Goal: Information Seeking & Learning: Check status

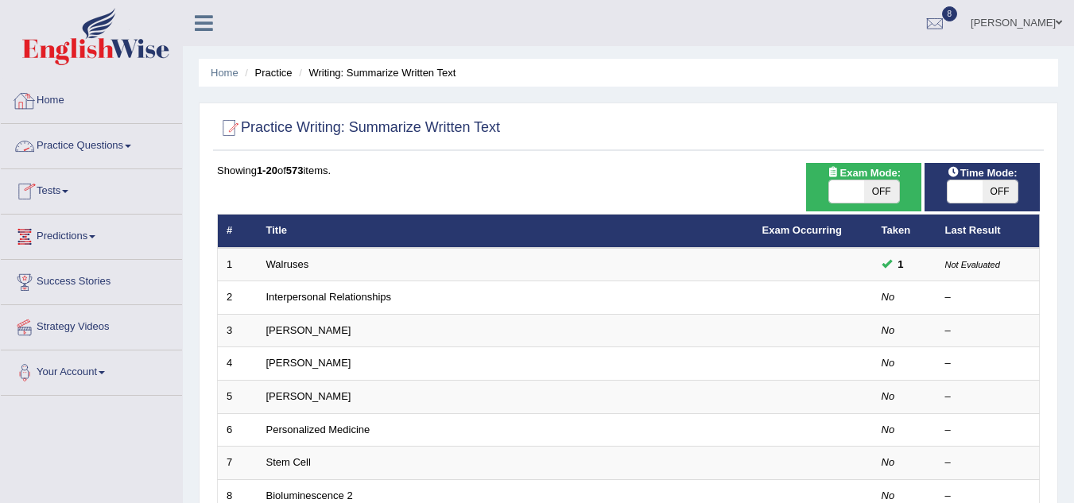
click at [49, 90] on link "Home" at bounding box center [91, 99] width 181 height 40
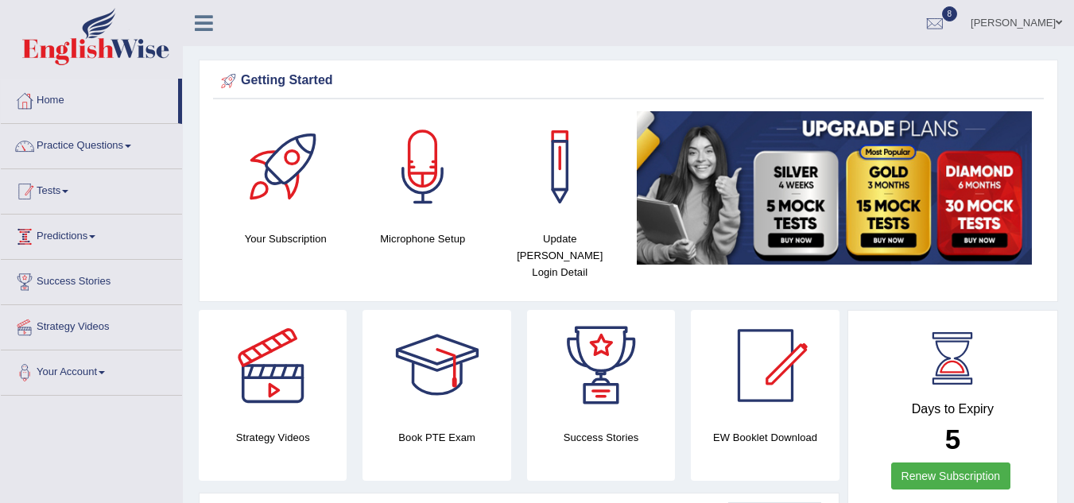
click at [53, 197] on link "Tests" at bounding box center [91, 189] width 181 height 40
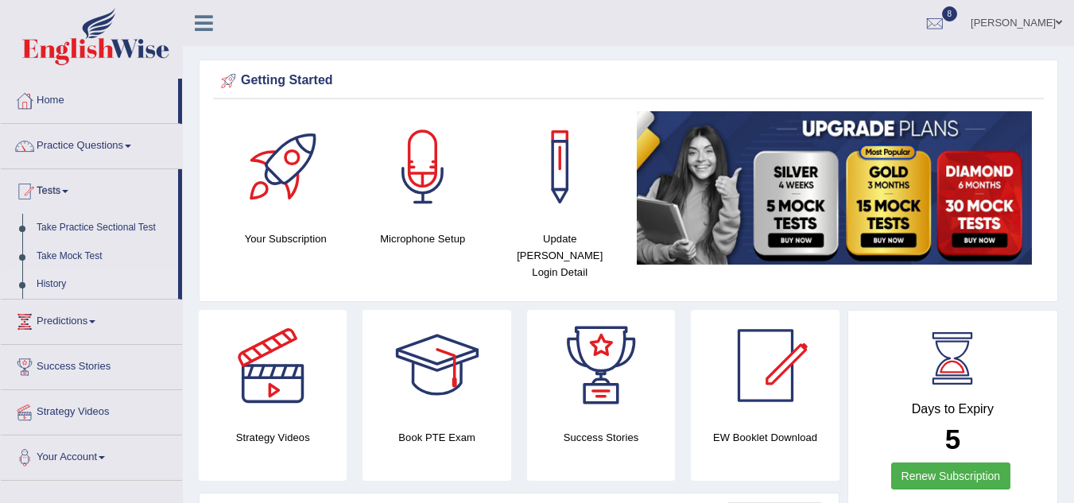
click at [37, 289] on link "History" at bounding box center [103, 284] width 149 height 29
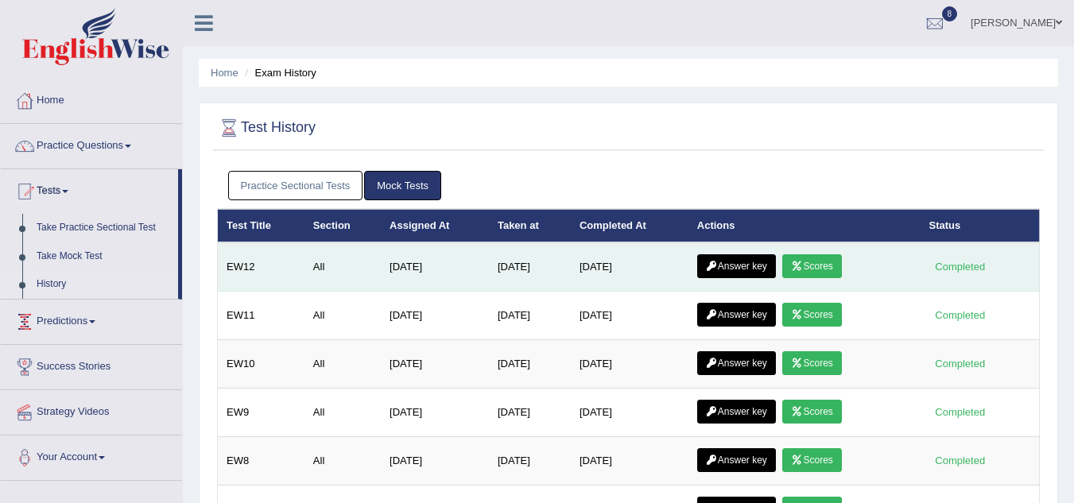
click at [814, 270] on link "Scores" at bounding box center [811, 266] width 59 height 24
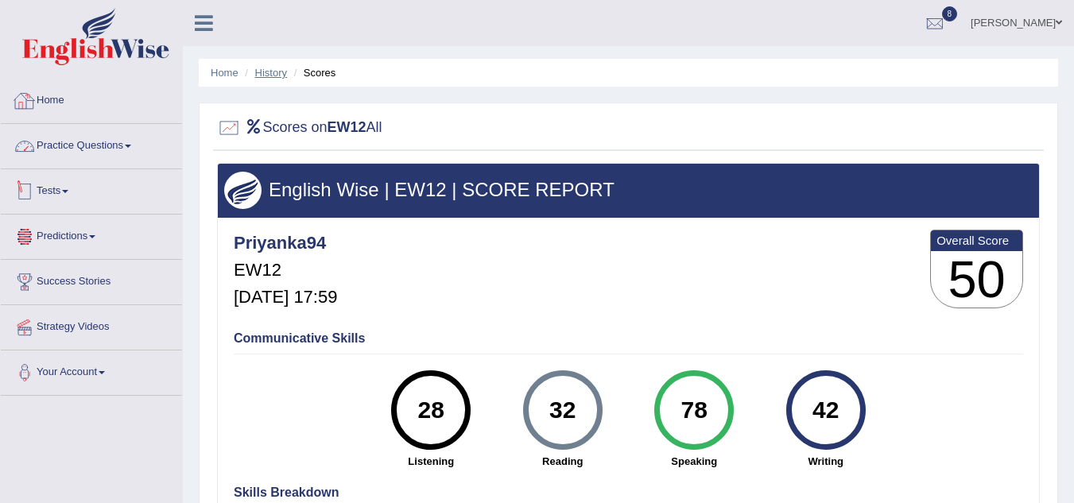
click at [272, 78] on link "History" at bounding box center [271, 73] width 32 height 12
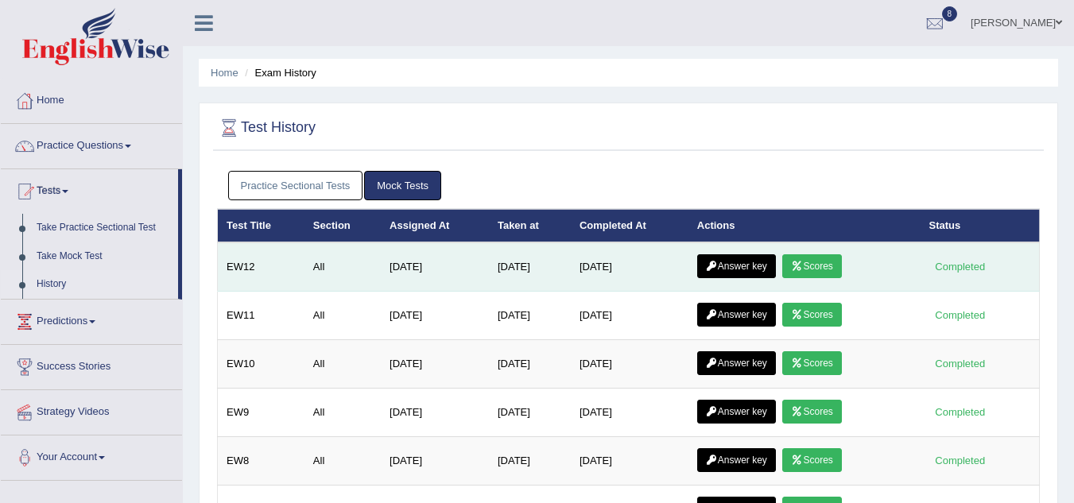
click at [751, 271] on link "Answer key" at bounding box center [736, 266] width 79 height 24
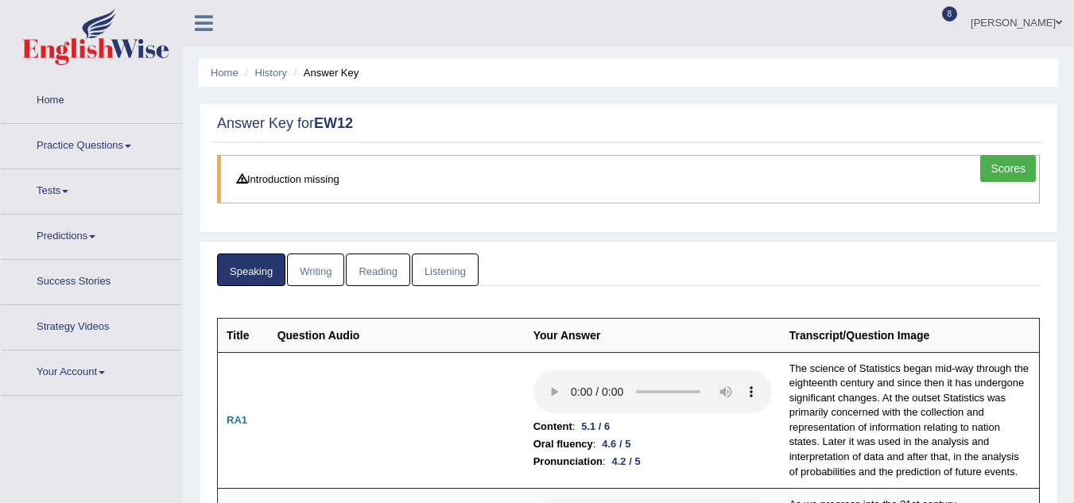
click at [314, 282] on link "Writing" at bounding box center [315, 270] width 57 height 33
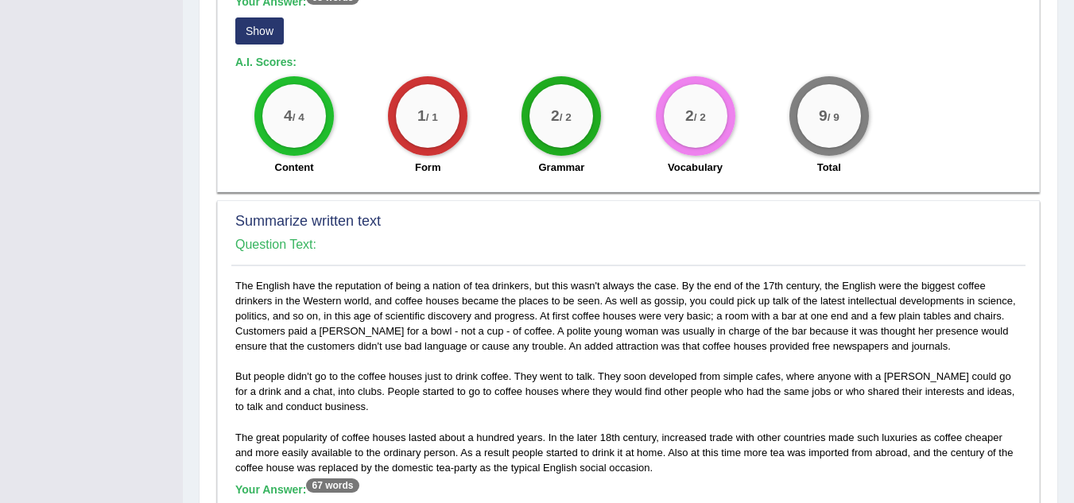
scroll to position [954, 0]
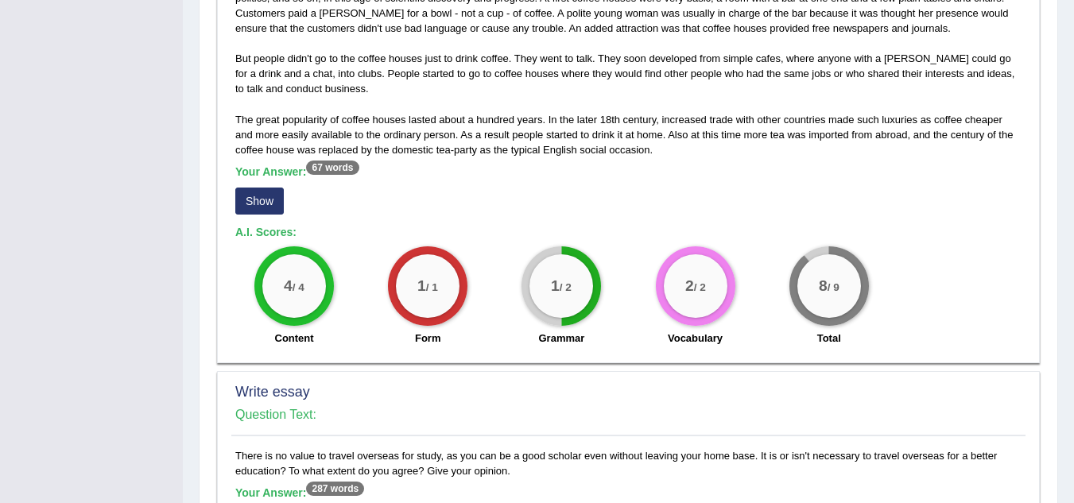
click at [267, 200] on button "Show" at bounding box center [259, 201] width 48 height 27
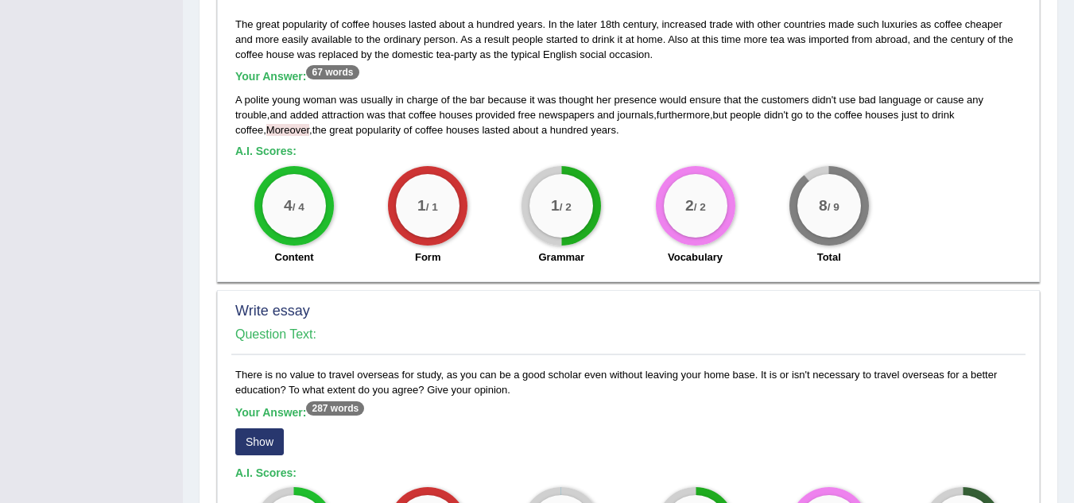
scroll to position [1272, 0]
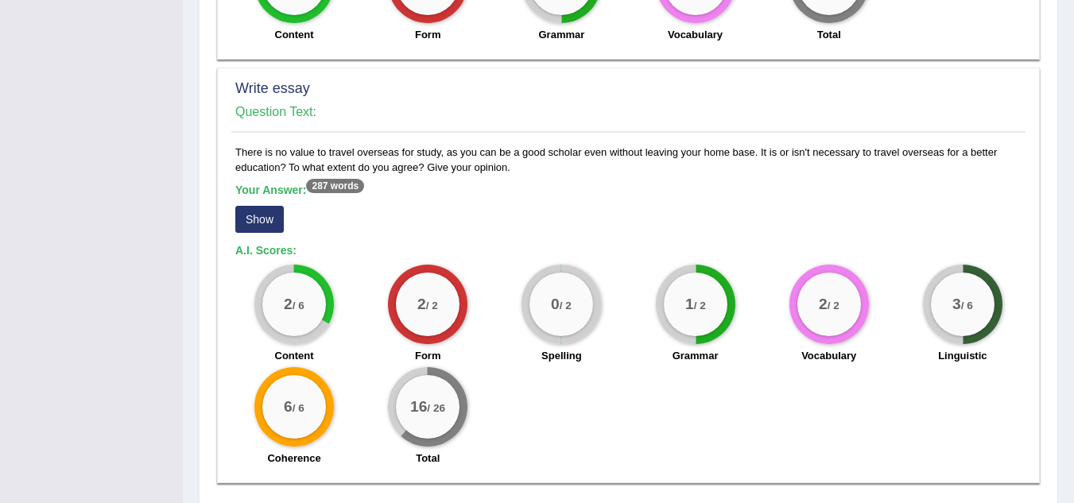
click at [262, 215] on button "Show" at bounding box center [259, 219] width 48 height 27
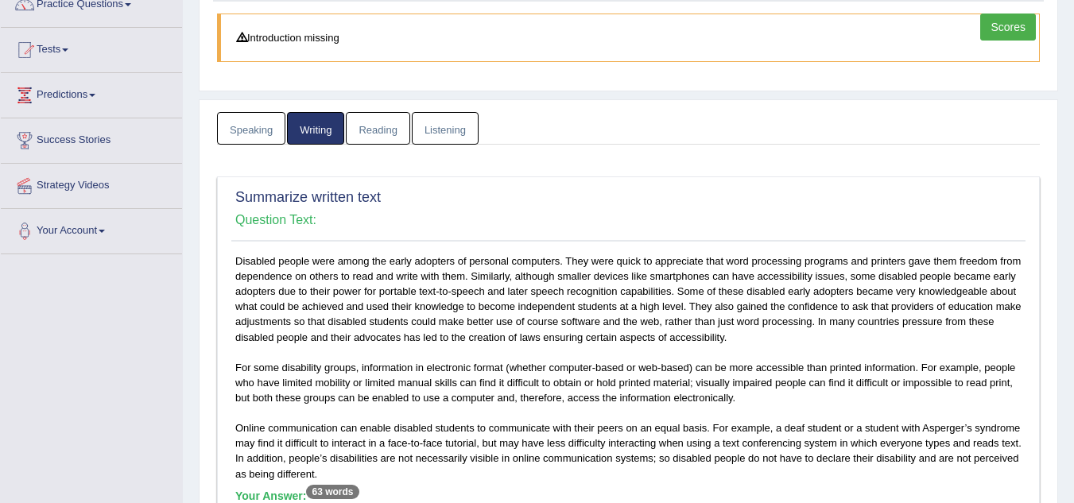
scroll to position [0, 0]
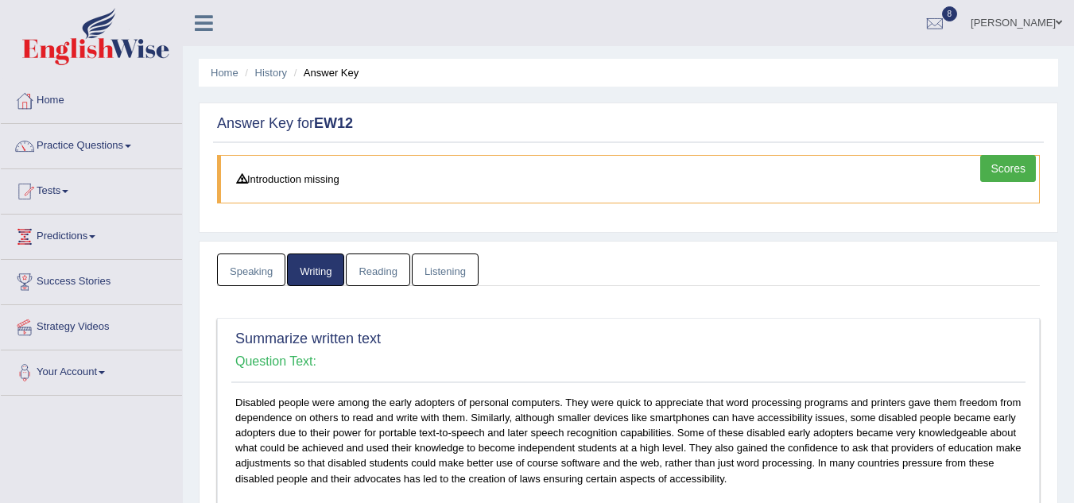
click at [392, 258] on link "Reading" at bounding box center [378, 270] width 64 height 33
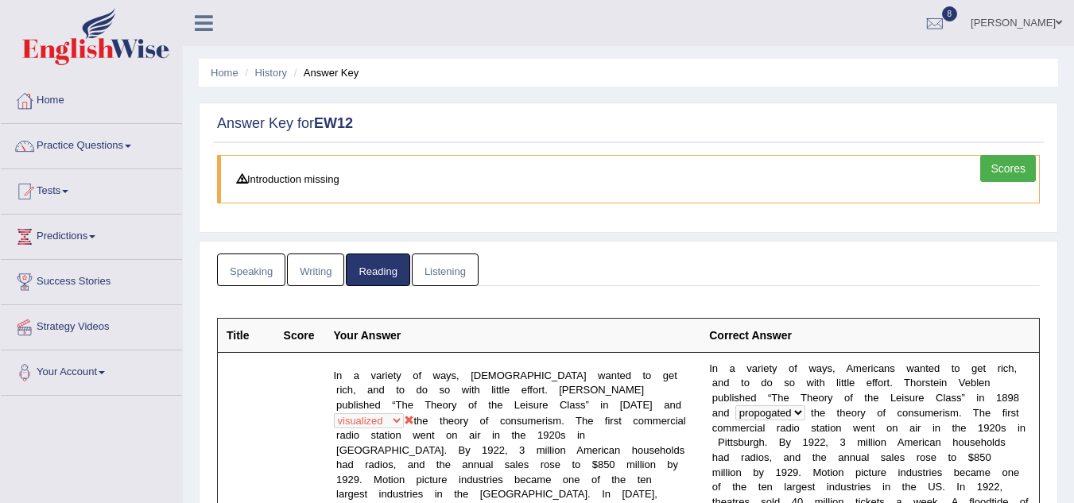
click at [430, 272] on link "Listening" at bounding box center [445, 270] width 67 height 33
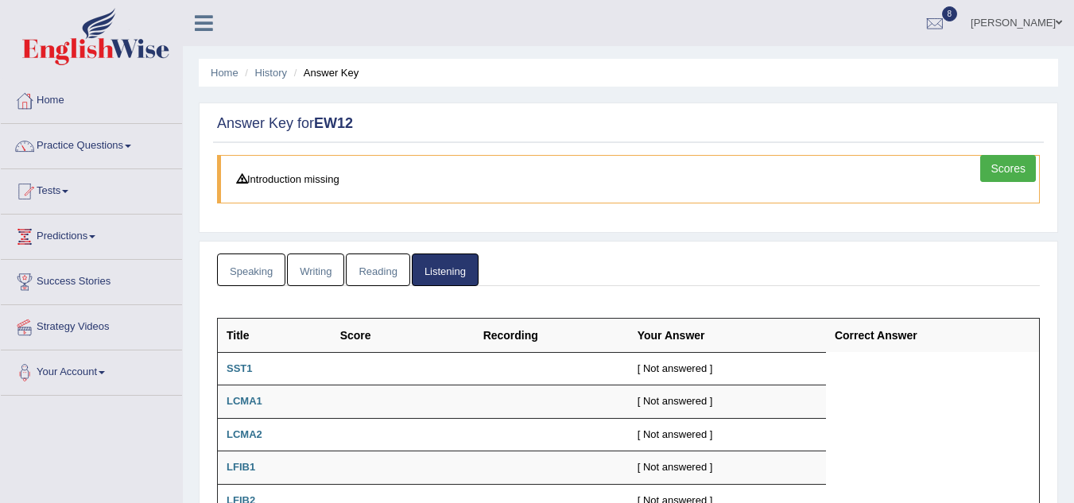
click at [991, 163] on link "Scores" at bounding box center [1008, 168] width 56 height 27
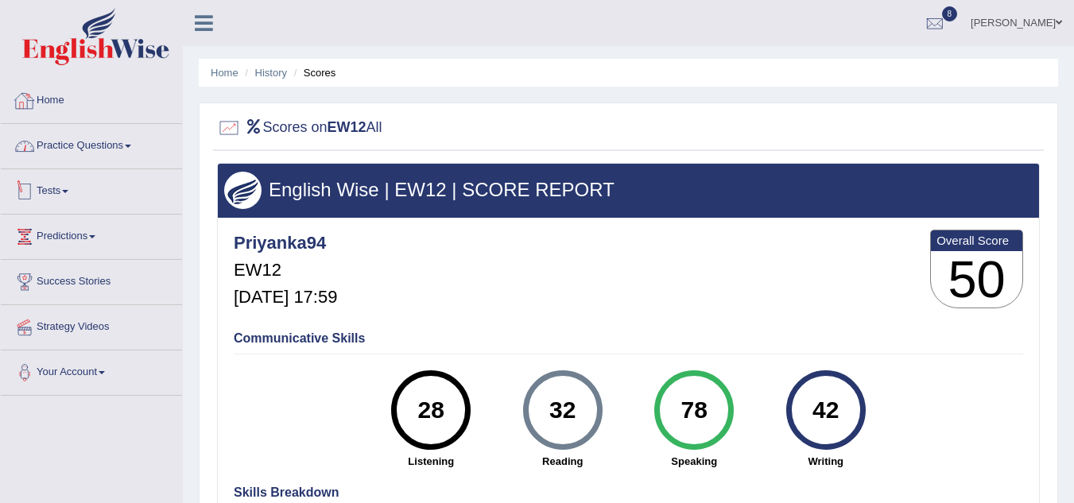
click at [63, 98] on link "Home" at bounding box center [91, 99] width 181 height 40
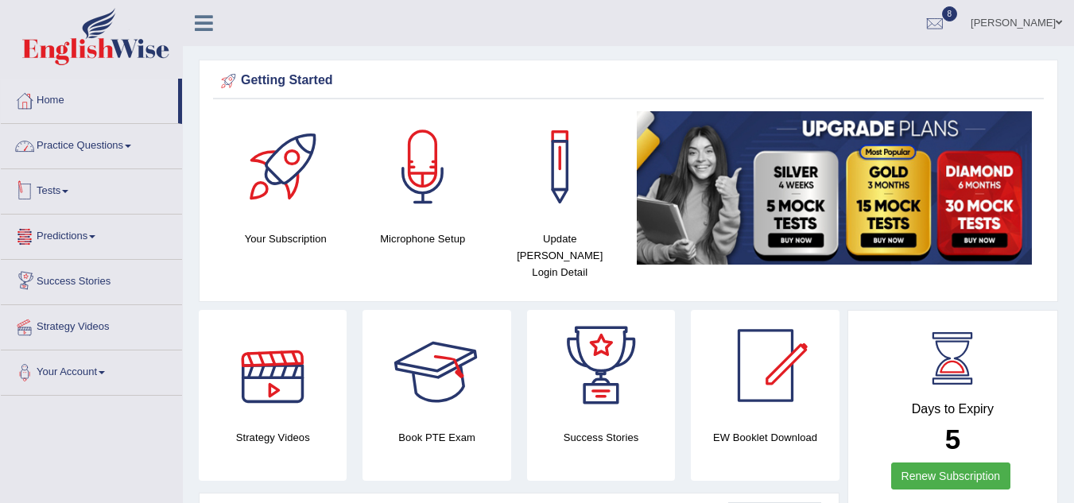
click at [76, 120] on li "Home" at bounding box center [91, 101] width 181 height 45
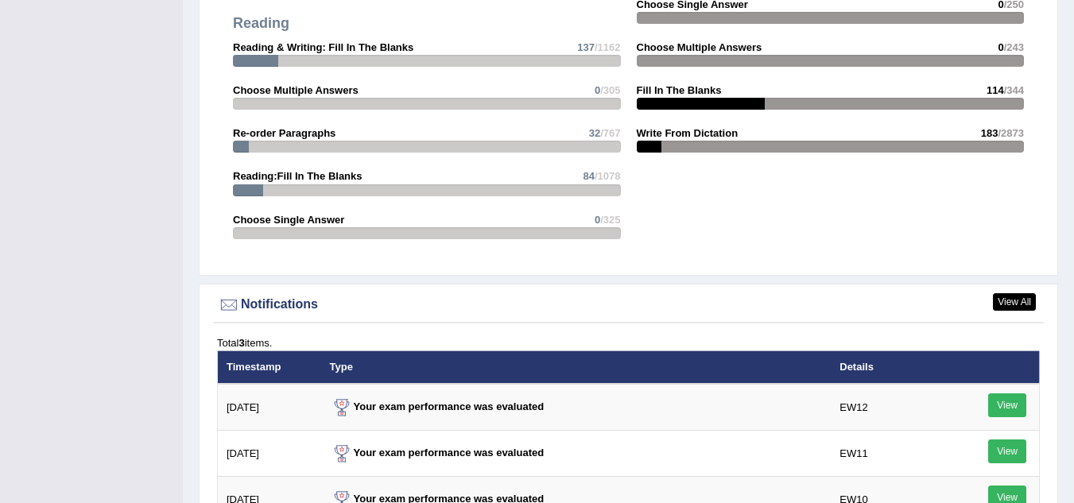
scroll to position [1908, 0]
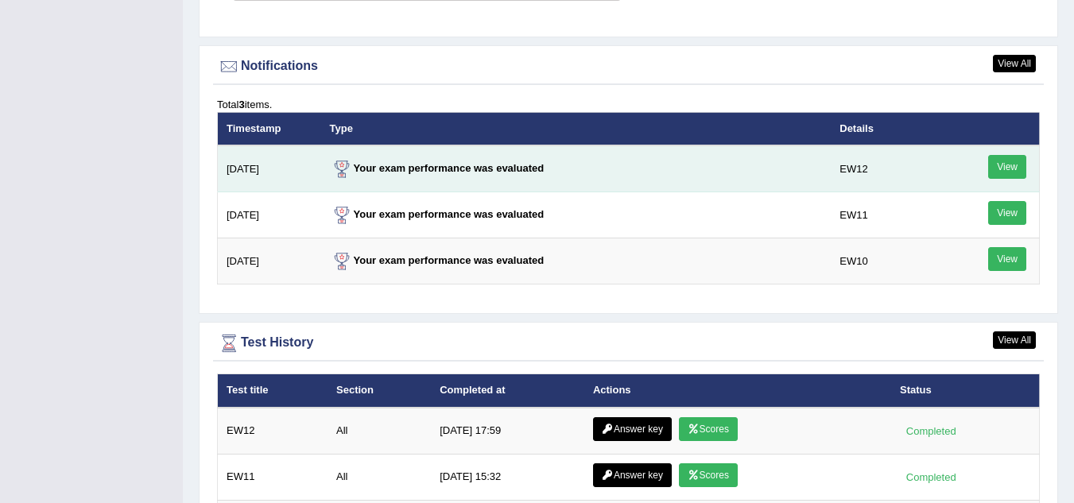
drag, startPoint x: 888, startPoint y: 149, endPoint x: 921, endPoint y: 142, distance: 34.1
click at [907, 158] on td "EW12" at bounding box center [887, 168] width 113 height 47
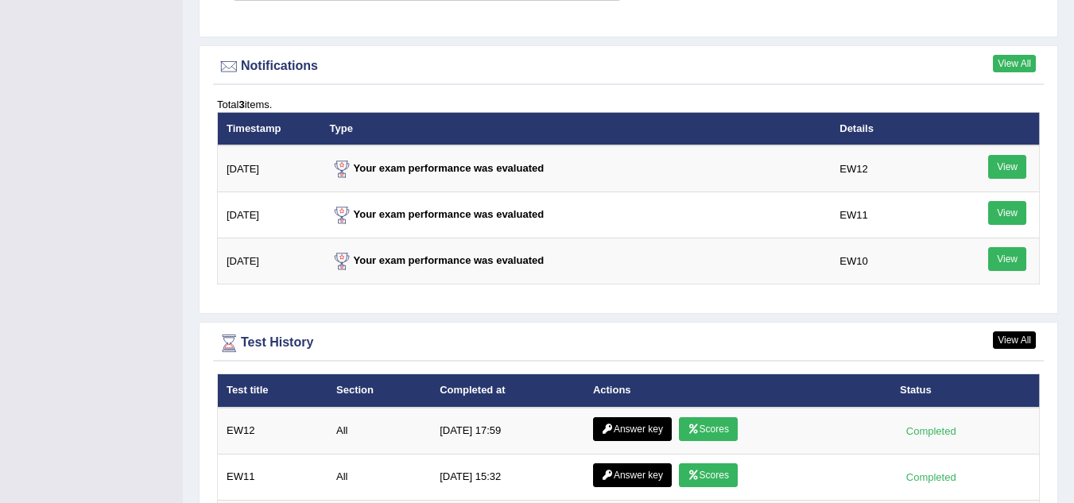
click at [1002, 55] on link "View All" at bounding box center [1014, 63] width 43 height 17
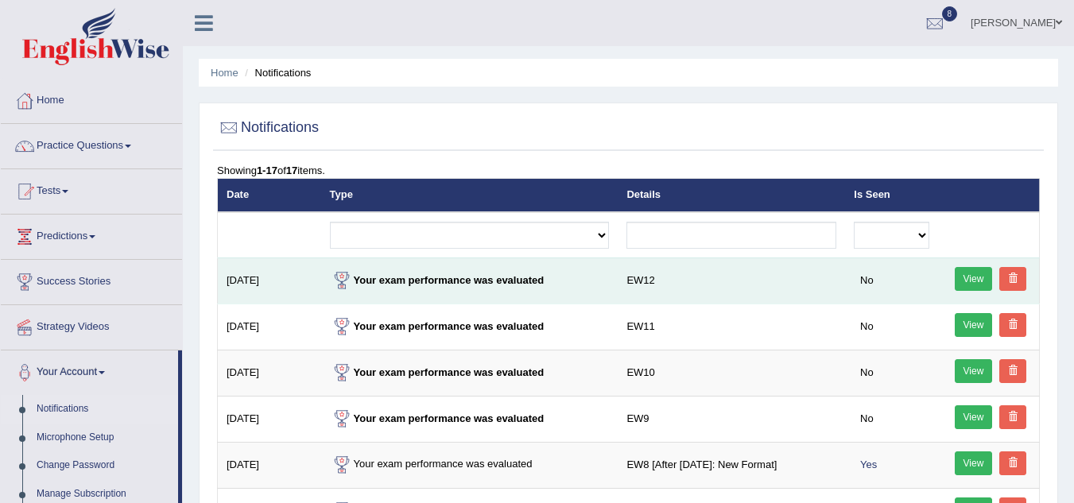
click at [1011, 277] on span at bounding box center [1013, 278] width 10 height 10
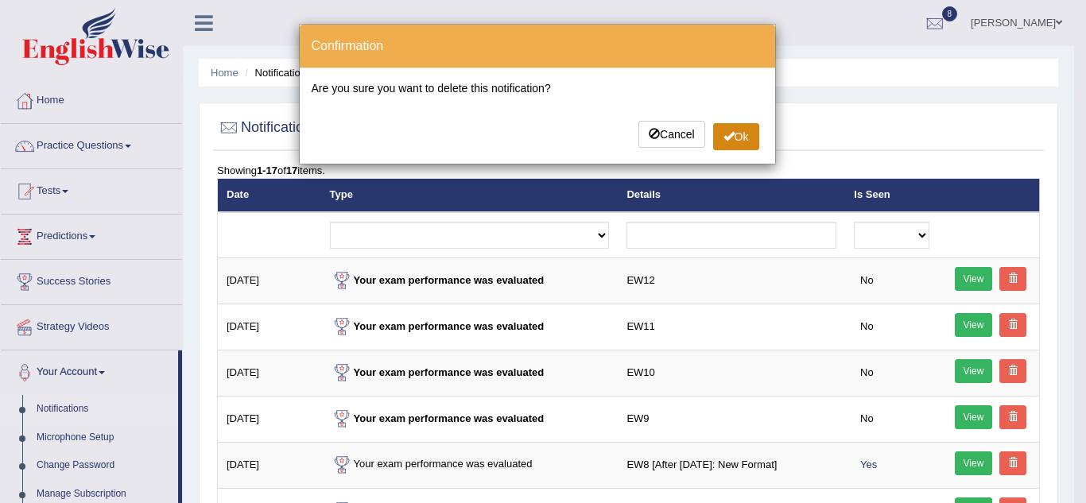
click at [729, 138] on span at bounding box center [728, 135] width 11 height 11
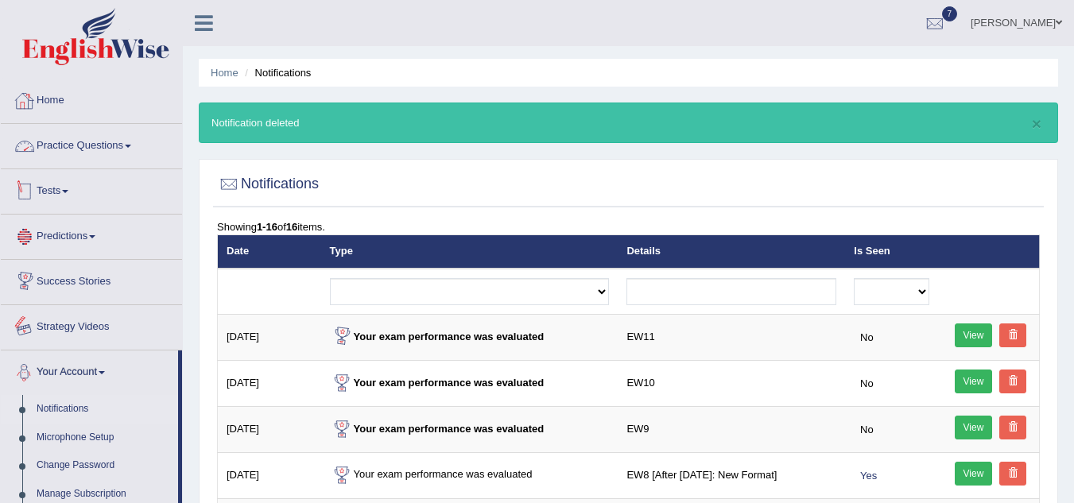
click at [53, 99] on link "Home" at bounding box center [91, 99] width 181 height 40
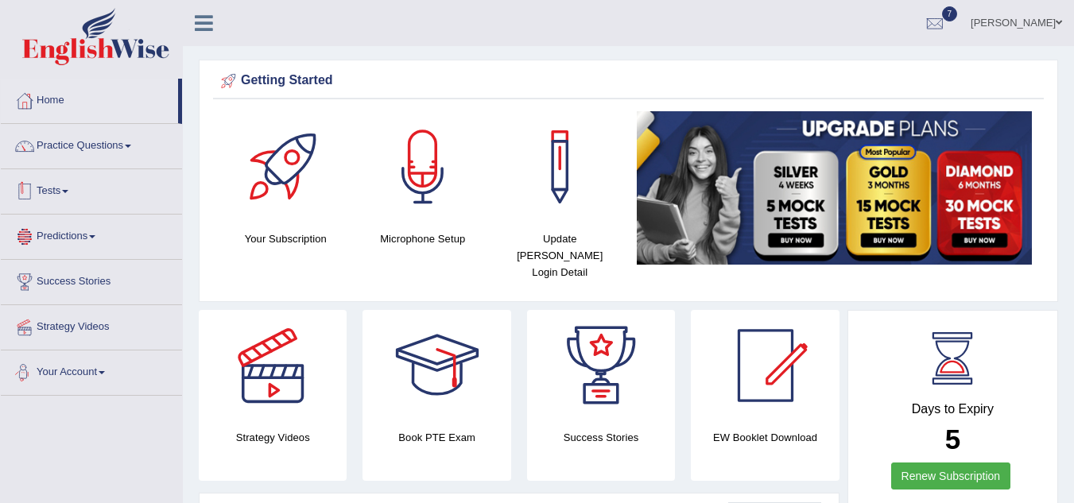
click at [66, 188] on link "Tests" at bounding box center [91, 189] width 181 height 40
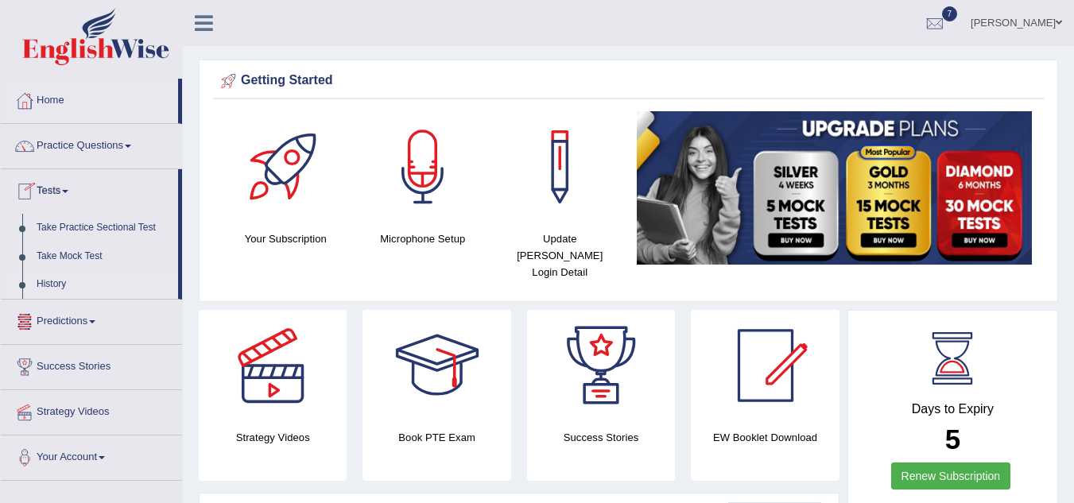
click at [53, 285] on link "History" at bounding box center [103, 284] width 149 height 29
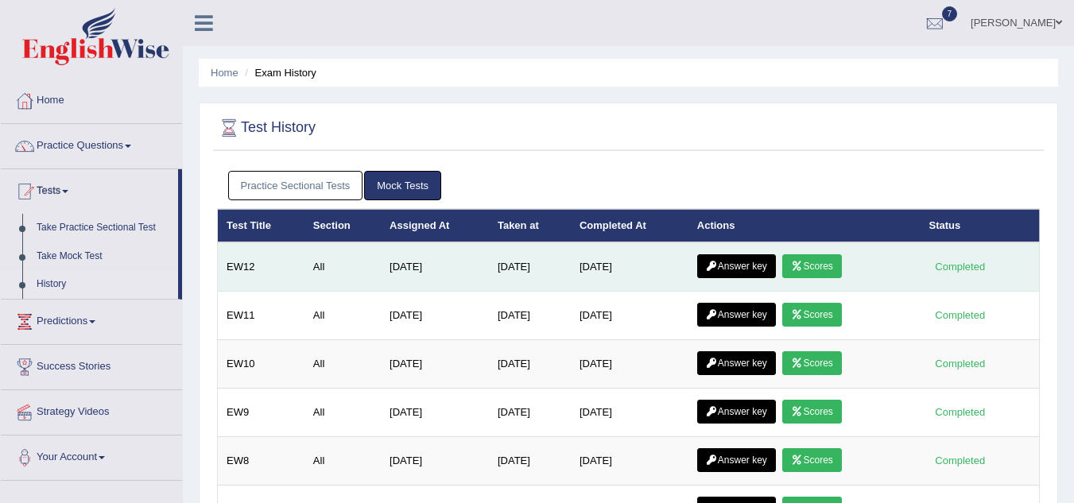
click at [827, 266] on link "Scores" at bounding box center [811, 266] width 59 height 24
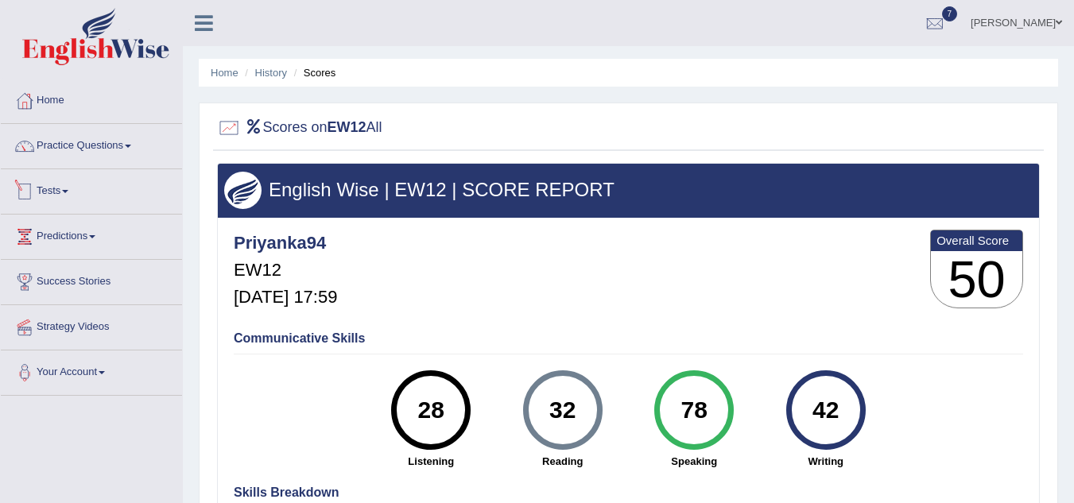
click at [79, 196] on link "Tests" at bounding box center [91, 189] width 181 height 40
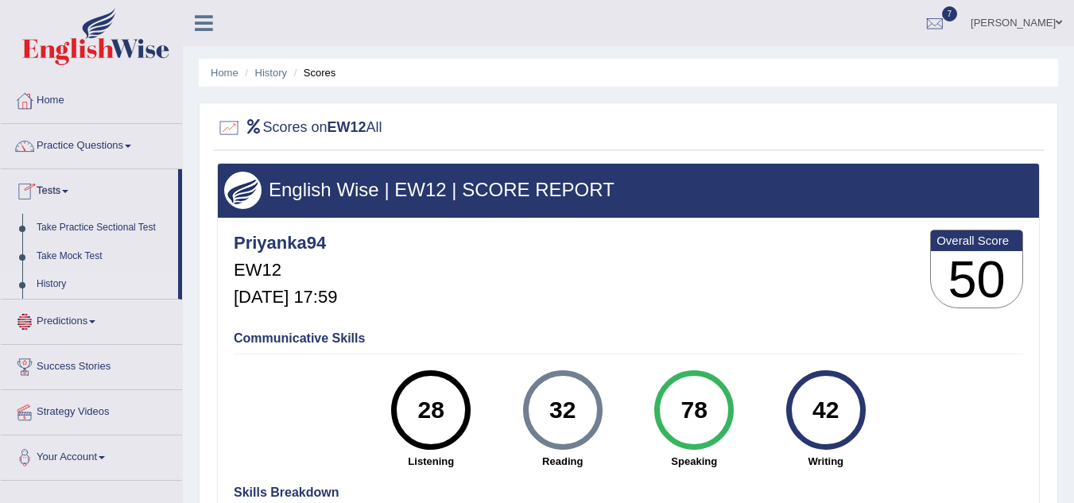
click at [54, 270] on link "History" at bounding box center [103, 284] width 149 height 29
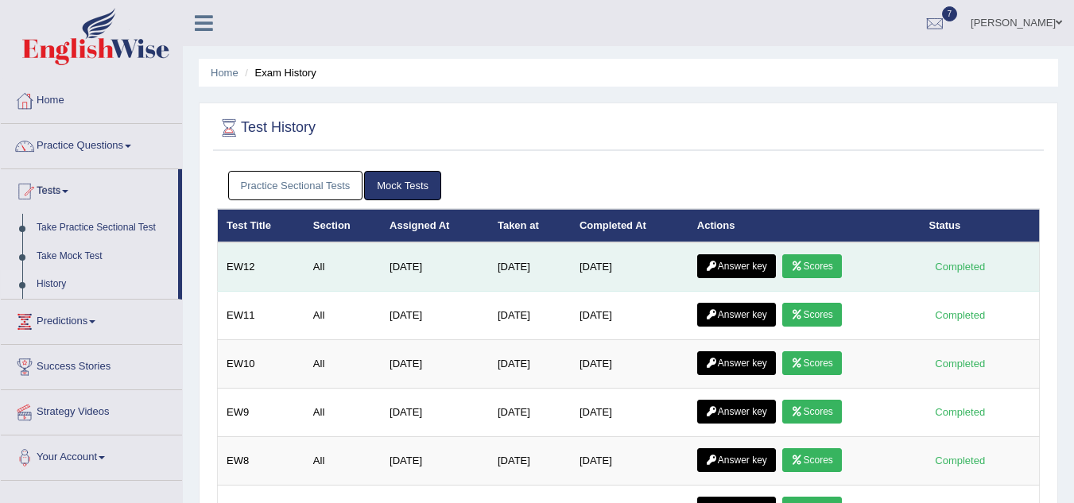
click at [754, 264] on link "Answer key" at bounding box center [736, 266] width 79 height 24
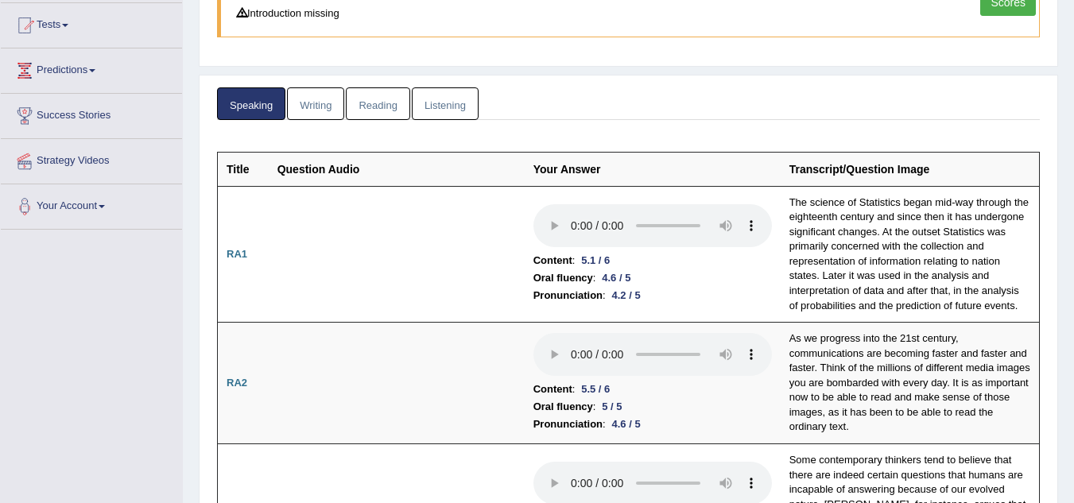
scroll to position [27, 0]
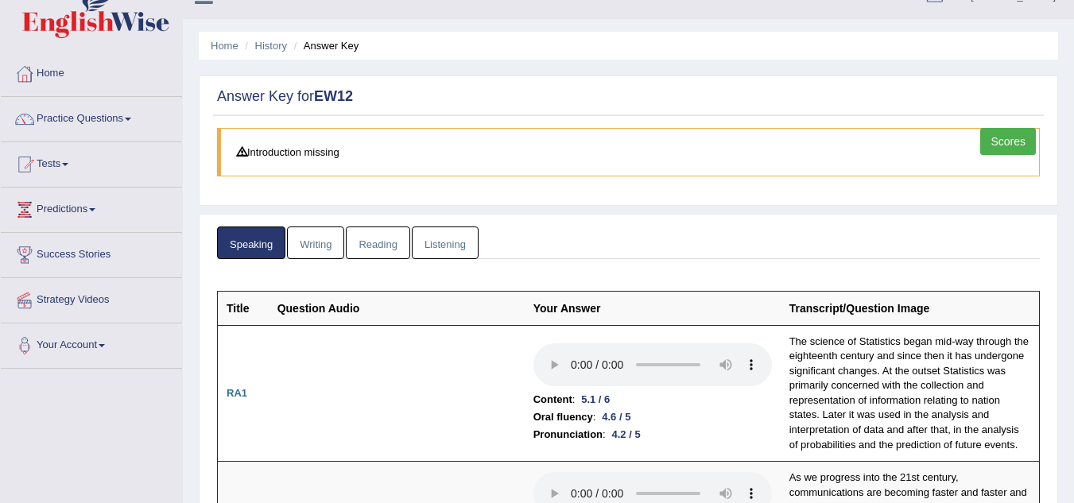
click at [295, 237] on link "Writing" at bounding box center [315, 243] width 57 height 33
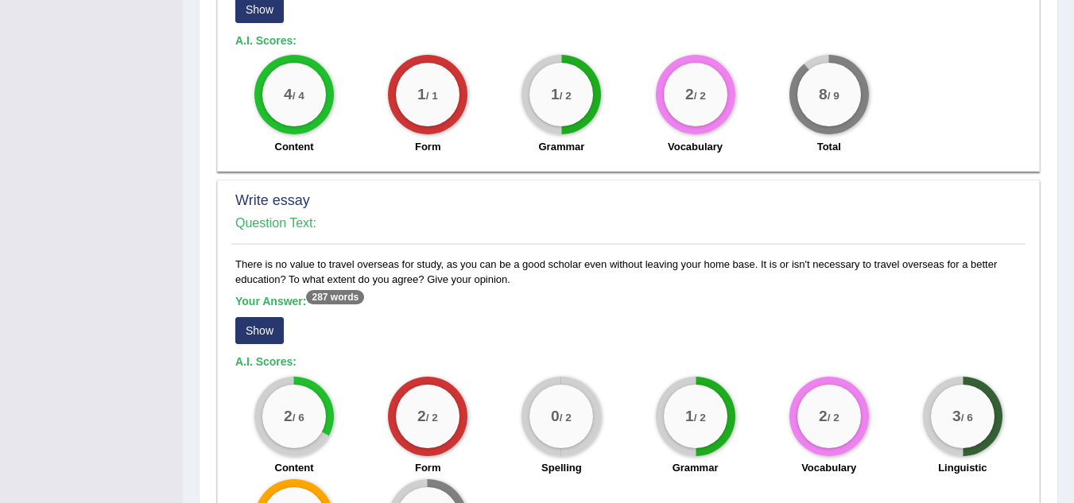
scroll to position [1299, 0]
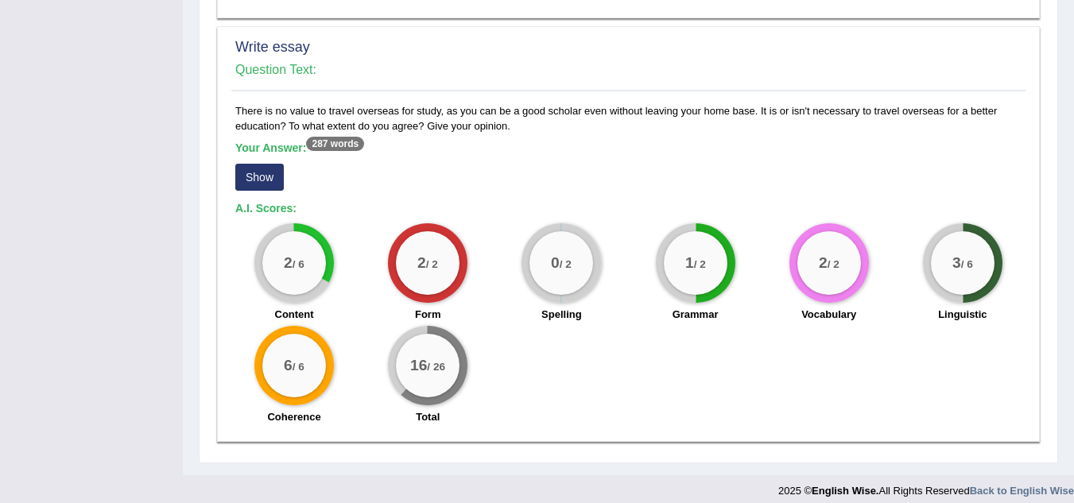
click at [242, 167] on button "Show" at bounding box center [259, 177] width 48 height 27
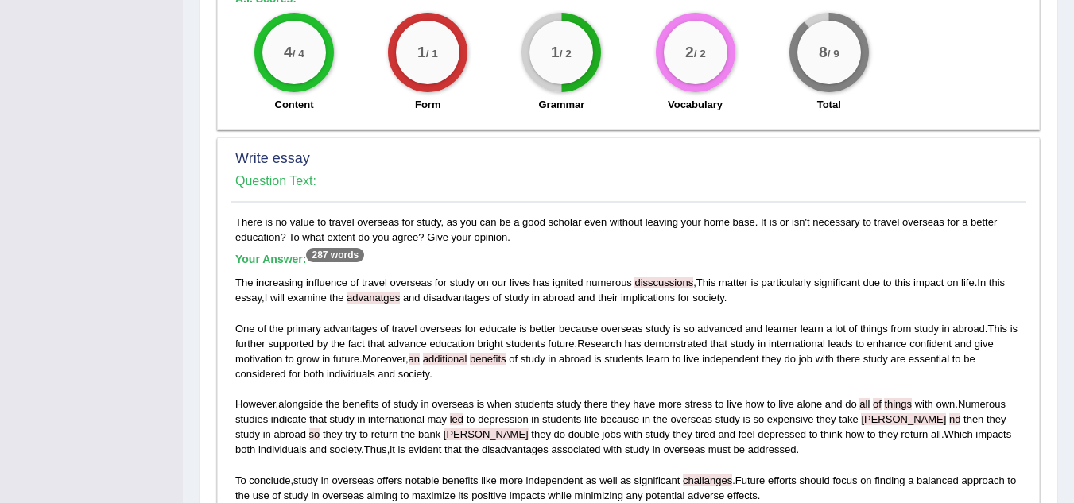
scroll to position [1031, 0]
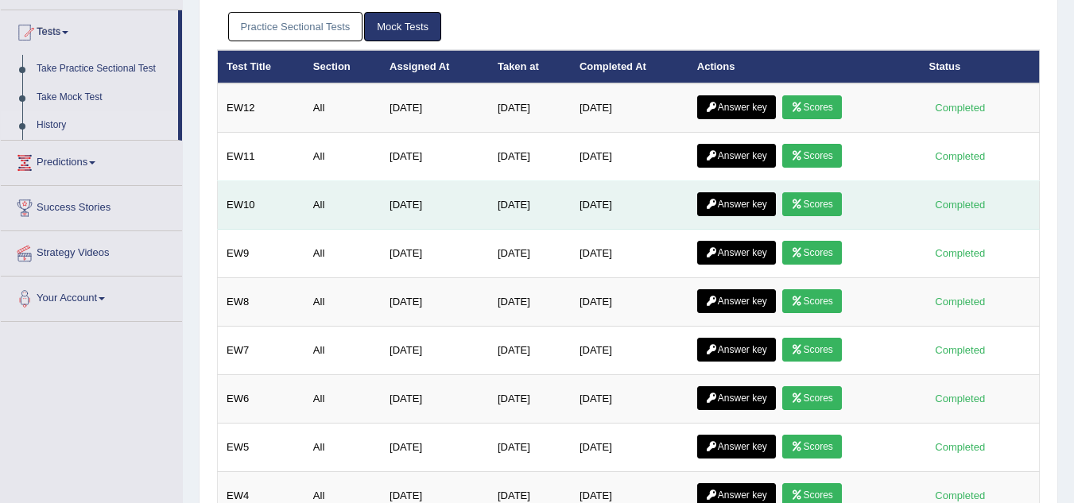
scroll to position [159, 0]
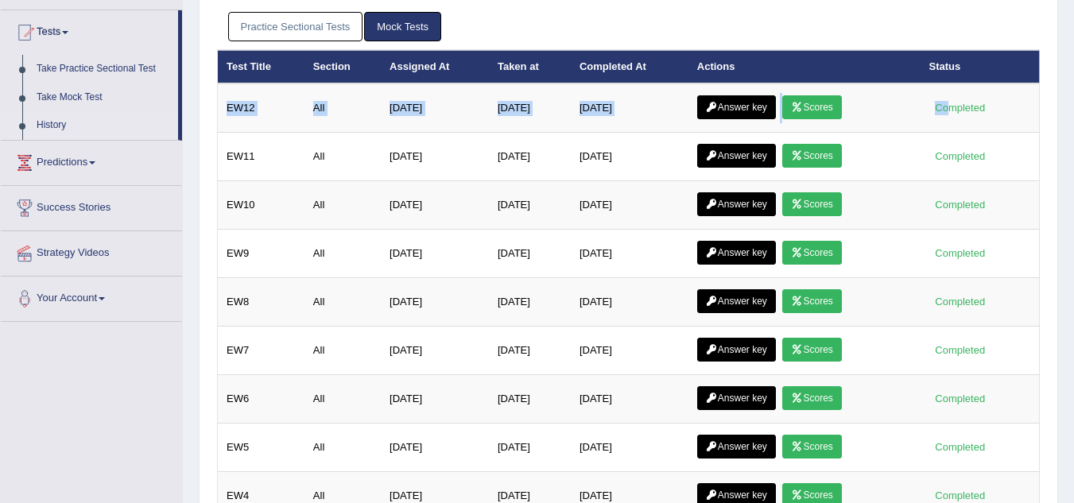
drag, startPoint x: 952, startPoint y: 118, endPoint x: 128, endPoint y: 116, distance: 823.6
click at [211, 119] on div "Test History Practice Sectional Tests Mock Tests Test Title Section Assigned At…" at bounding box center [628, 320] width 859 height 752
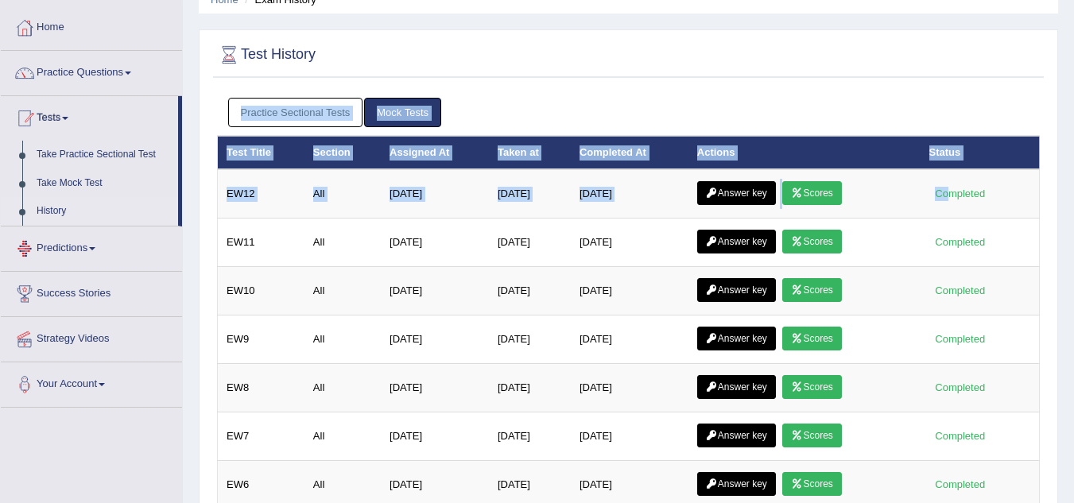
scroll to position [0, 0]
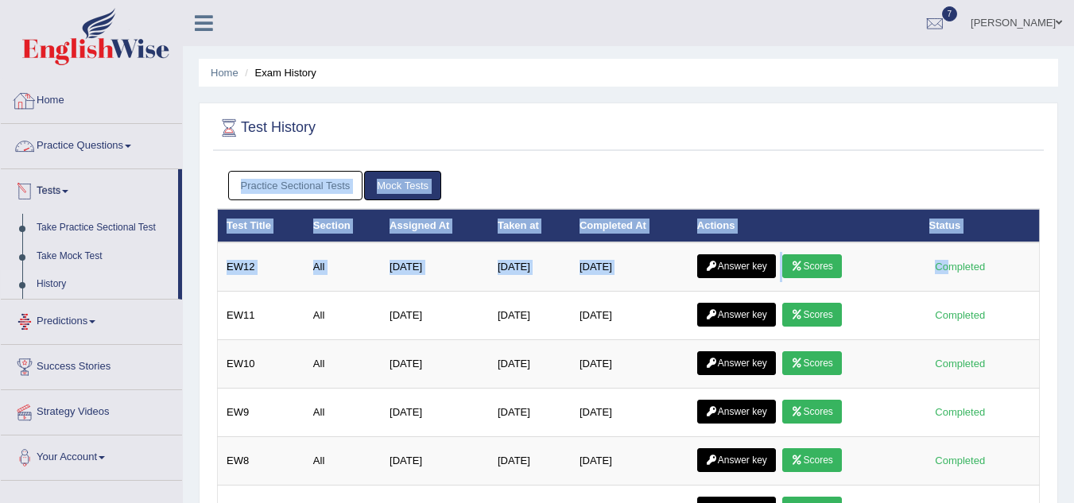
click at [57, 102] on link "Home" at bounding box center [91, 99] width 181 height 40
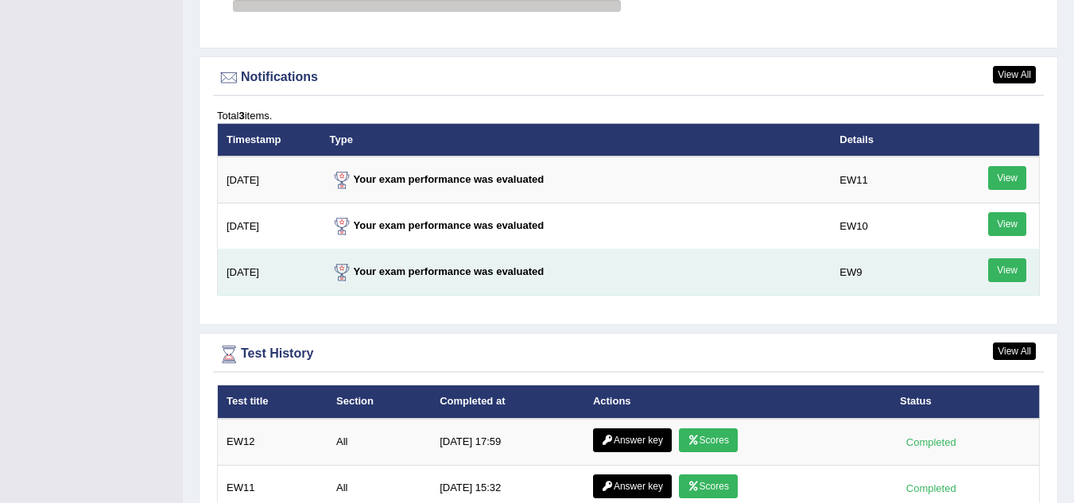
scroll to position [1987, 0]
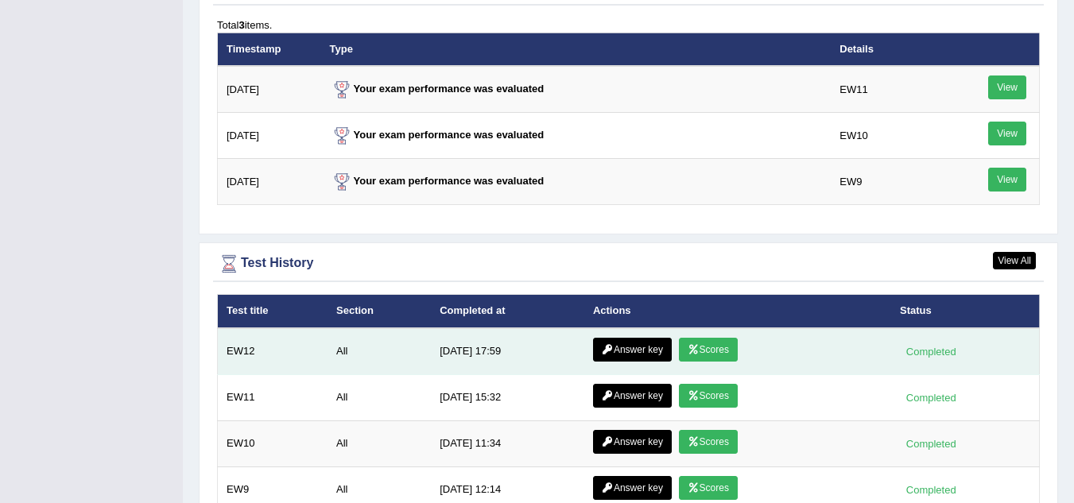
drag, startPoint x: 1010, startPoint y: 319, endPoint x: 696, endPoint y: 324, distance: 313.3
click at [650, 346] on tr "EW12 All [DATE] 17:59 Answer key Scores Completed" at bounding box center [629, 351] width 822 height 47
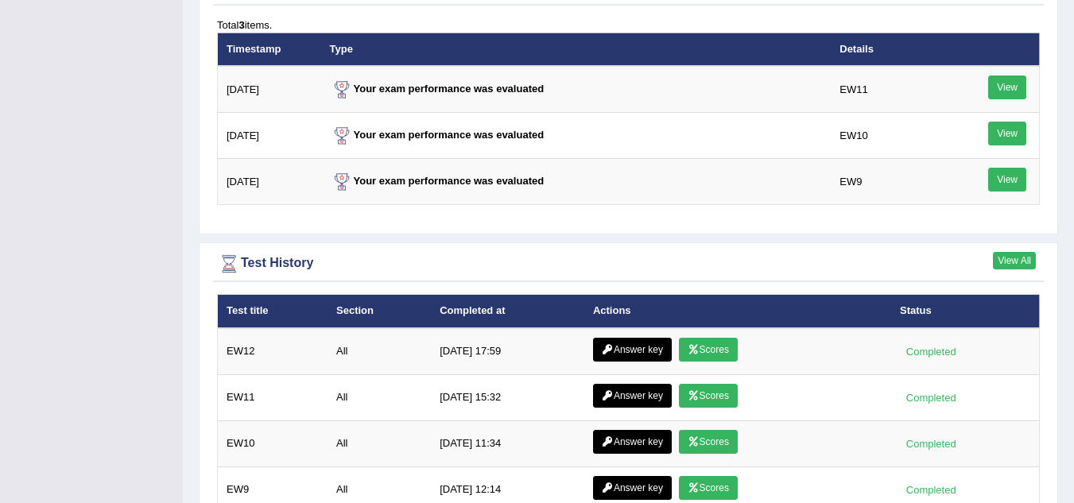
click at [999, 252] on link "View All" at bounding box center [1014, 260] width 43 height 17
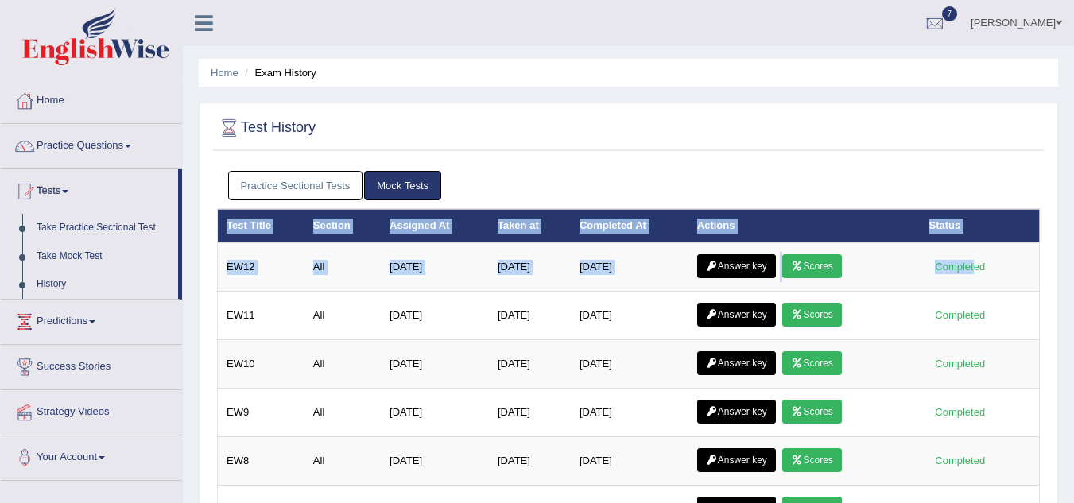
drag, startPoint x: 972, startPoint y: 262, endPoint x: 215, endPoint y: 263, distance: 757.6
click at [215, 263] on div "Practice Sectional Tests Mock Tests Test Title Section Assigned At Taken at Com…" at bounding box center [628, 504] width 831 height 683
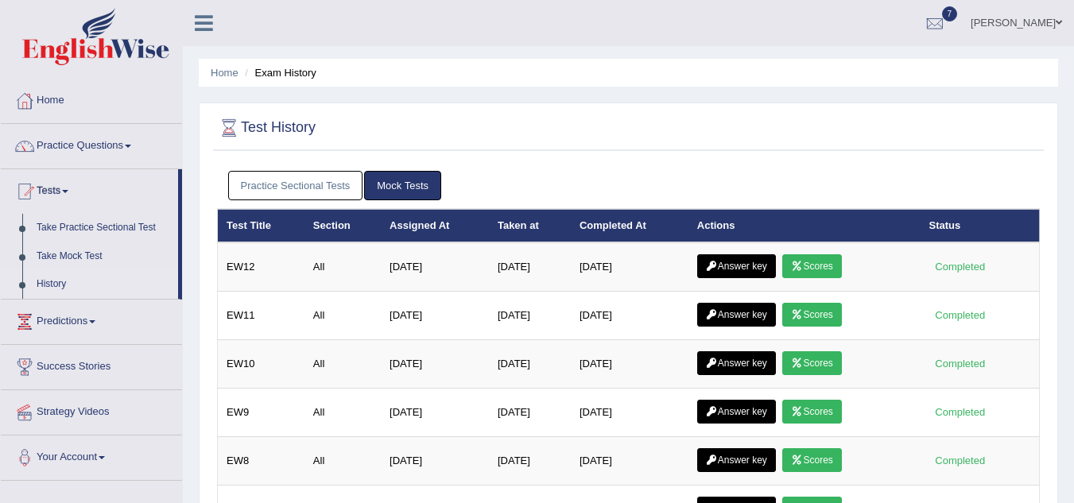
drag, startPoint x: 1000, startPoint y: 263, endPoint x: 1071, endPoint y: 347, distance: 109.4
click at [1071, 347] on div "Home Exam History Test History Practice Sectional Tests Mock Tests Test Title S…" at bounding box center [628, 431] width 891 height 863
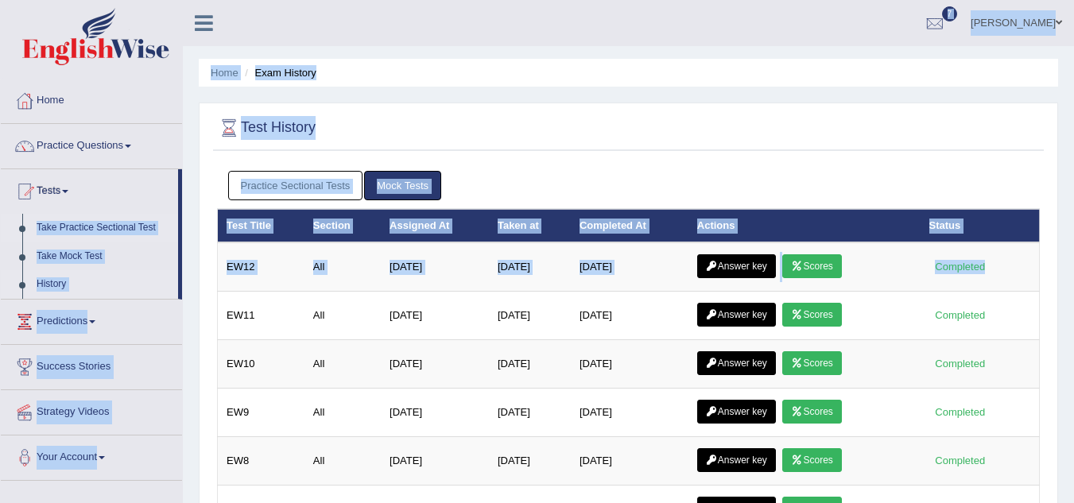
drag, startPoint x: 991, startPoint y: 262, endPoint x: 93, endPoint y: 229, distance: 899.0
click at [69, 231] on div "Toggle navigation Home Practice Questions Speaking Practice Read Aloud Repeat S…" at bounding box center [537, 447] width 1074 height 894
click at [683, 158] on div "Test History Practice Sectional Tests Mock Tests Test Title Section Assigned At…" at bounding box center [628, 479] width 859 height 752
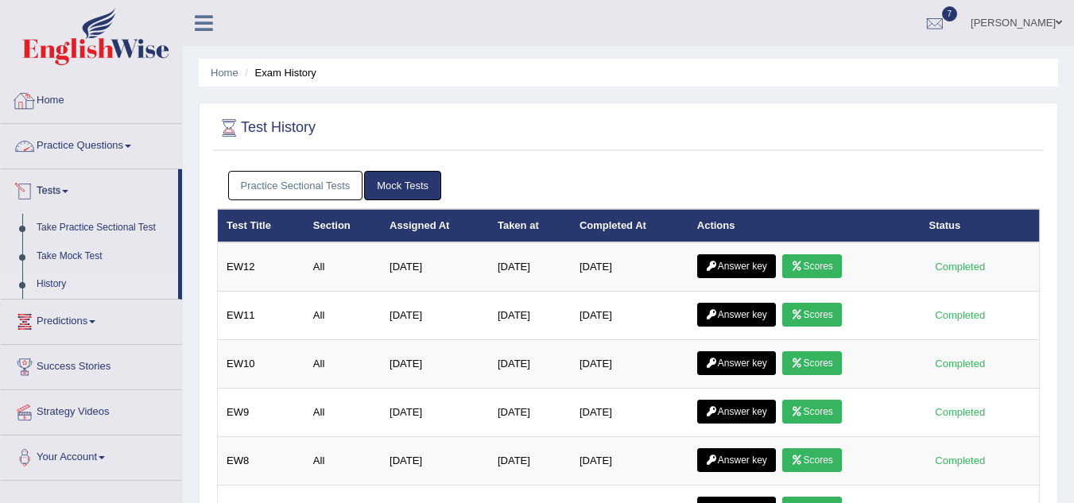
click at [45, 97] on link "Home" at bounding box center [91, 99] width 181 height 40
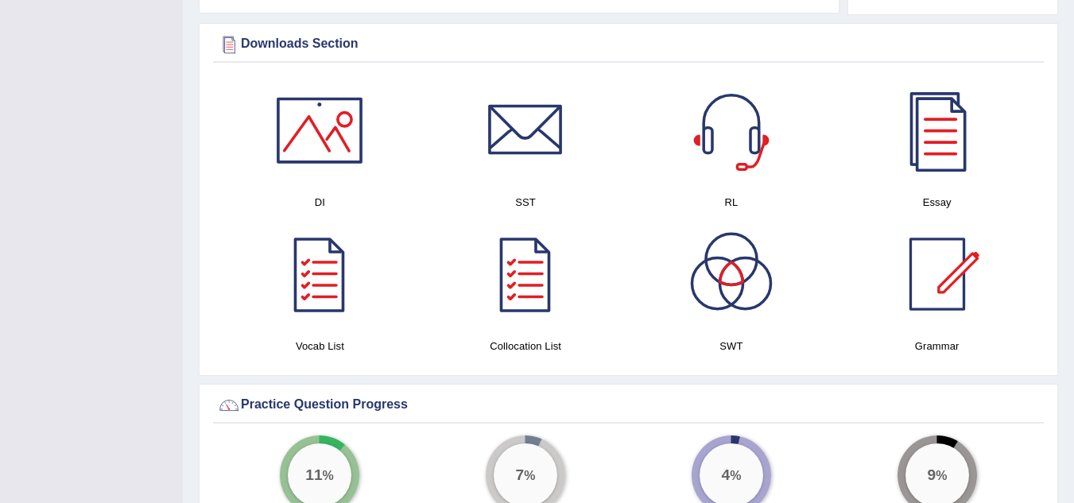
scroll to position [795, 0]
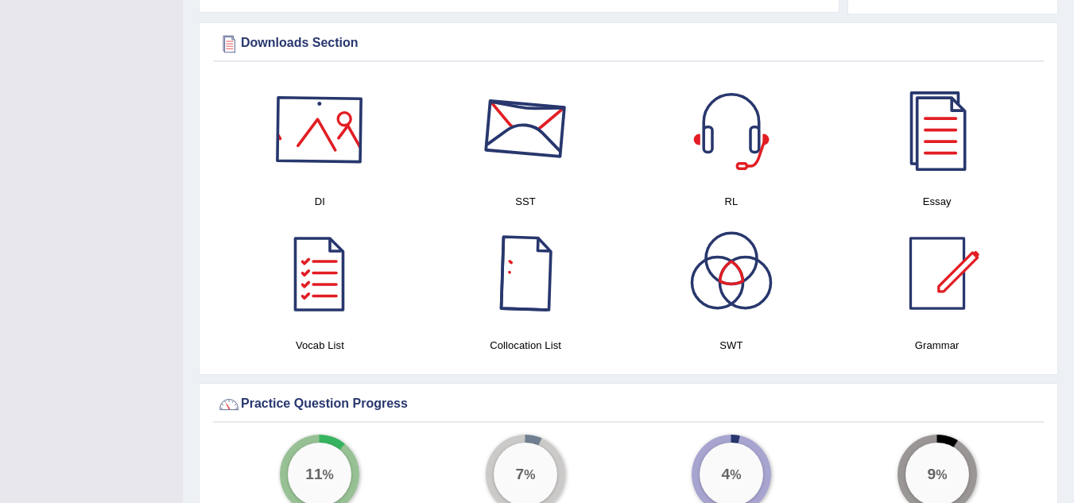
click at [331, 111] on div at bounding box center [319, 129] width 111 height 111
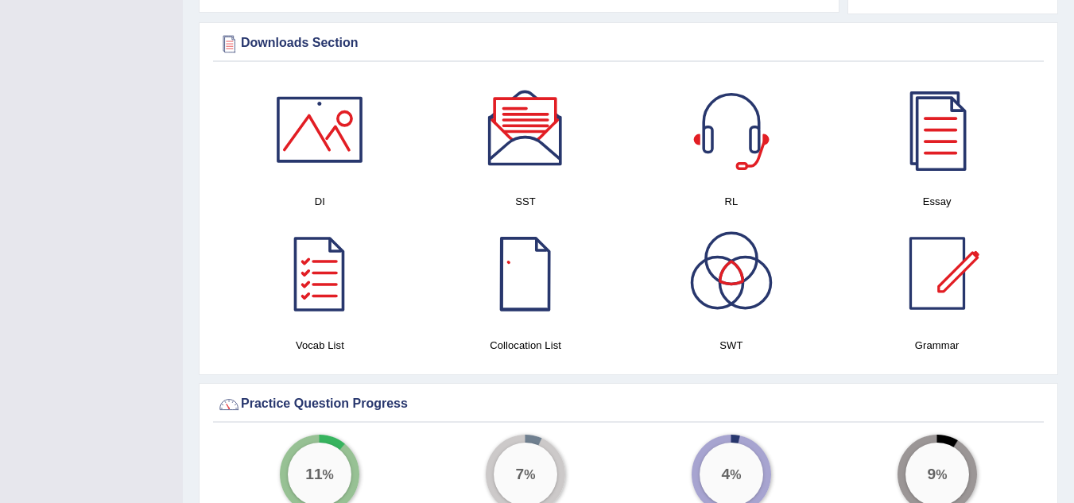
click at [520, 127] on div at bounding box center [525, 129] width 111 height 111
click at [756, 111] on div at bounding box center [731, 129] width 111 height 111
click at [956, 126] on div at bounding box center [937, 129] width 111 height 111
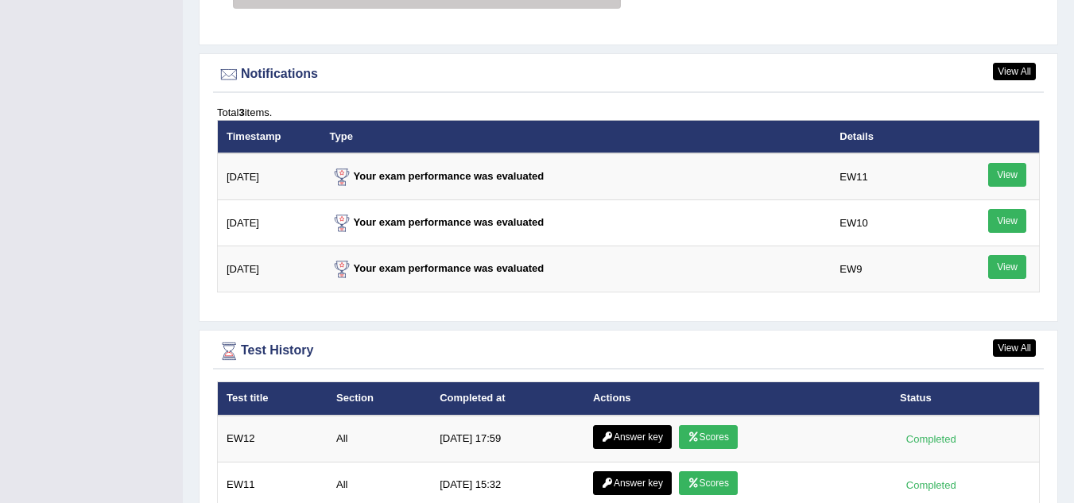
scroll to position [1987, 0]
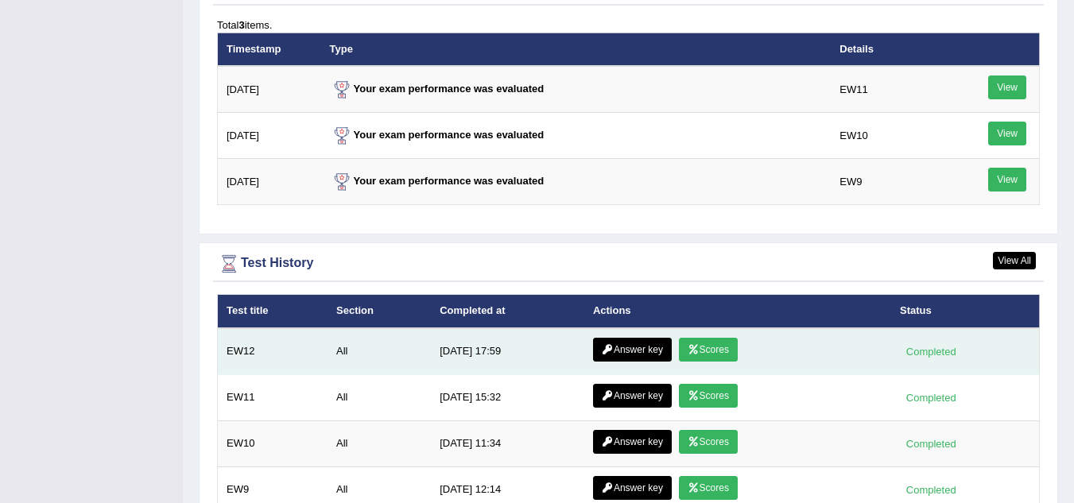
drag, startPoint x: 1020, startPoint y: 319, endPoint x: 223, endPoint y: 318, distance: 797.4
click at [223, 328] on tr "EW12 All 8/14/25 17:59 Answer key Scores Completed" at bounding box center [629, 351] width 822 height 47
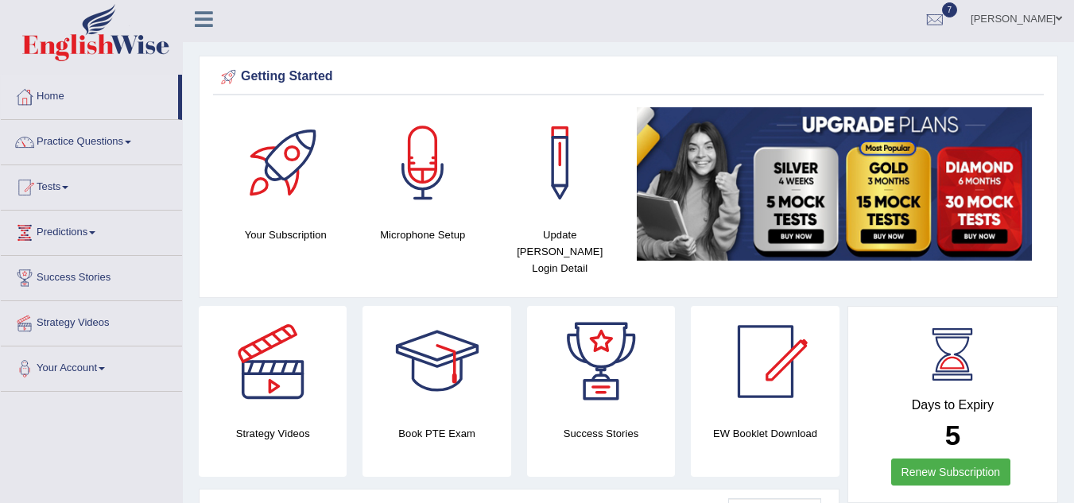
scroll to position [0, 0]
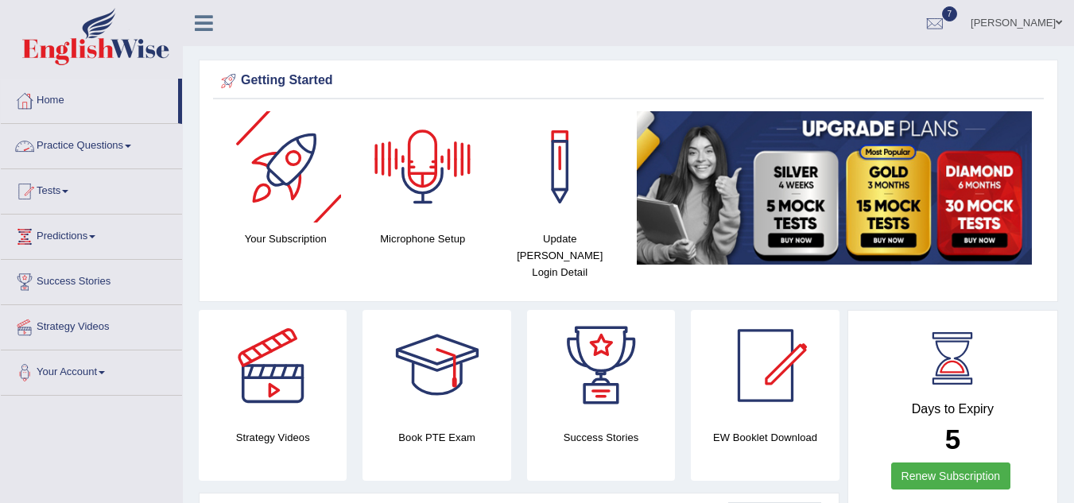
click at [50, 120] on li "Home" at bounding box center [91, 101] width 181 height 45
click at [49, 88] on link "Home" at bounding box center [89, 99] width 177 height 40
click at [80, 146] on link "Practice Questions" at bounding box center [91, 144] width 181 height 40
